Goal: Task Accomplishment & Management: Use online tool/utility

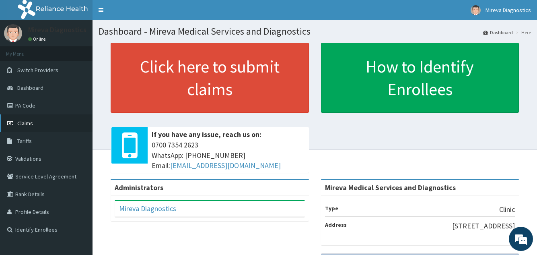
click at [28, 121] on span "Claims" at bounding box center [25, 122] width 16 height 7
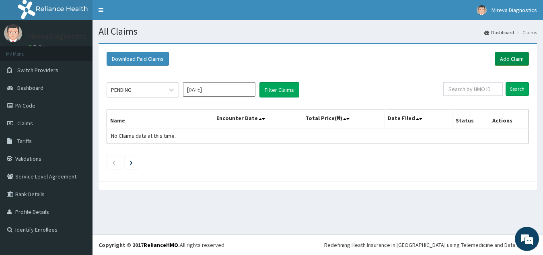
click at [506, 57] on link "Add Claim" at bounding box center [512, 59] width 34 height 14
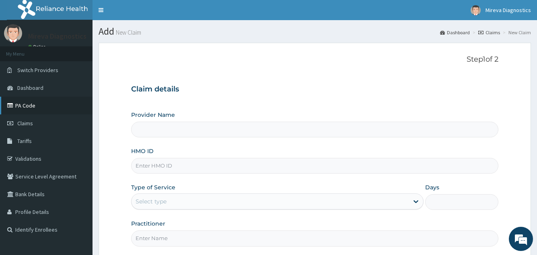
click at [28, 106] on link "PA Code" at bounding box center [46, 106] width 93 height 18
